Goal: Transaction & Acquisition: Purchase product/service

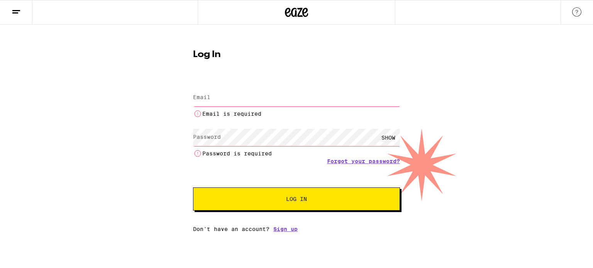
type input "[EMAIL_ADDRESS][DOMAIN_NAME]"
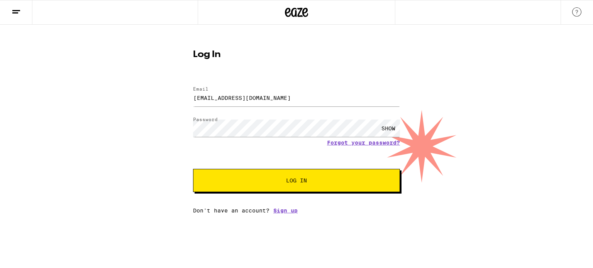
click at [295, 182] on span "Log In" at bounding box center [296, 180] width 21 height 5
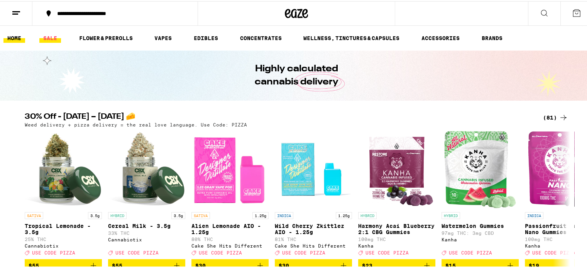
click at [46, 34] on link "SALE" at bounding box center [50, 36] width 22 height 9
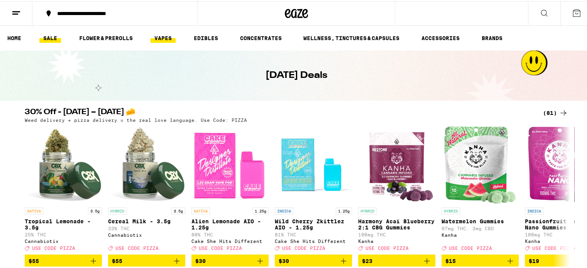
click at [170, 35] on link "VAPES" at bounding box center [163, 36] width 25 height 9
